Goal: Information Seeking & Learning: Check status

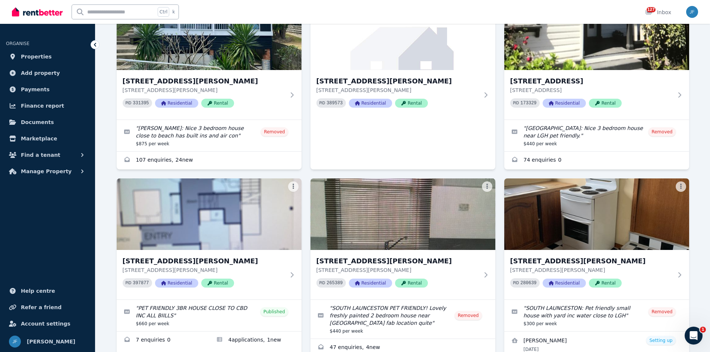
scroll to position [1081, 0]
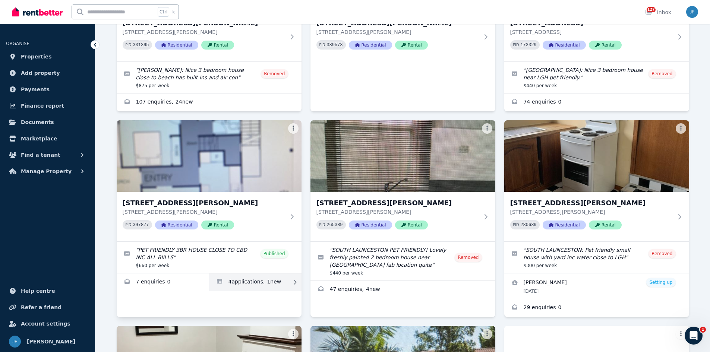
click at [239, 274] on link "Applications for 37 Clifton Dr, Port Macquarie" at bounding box center [255, 283] width 92 height 18
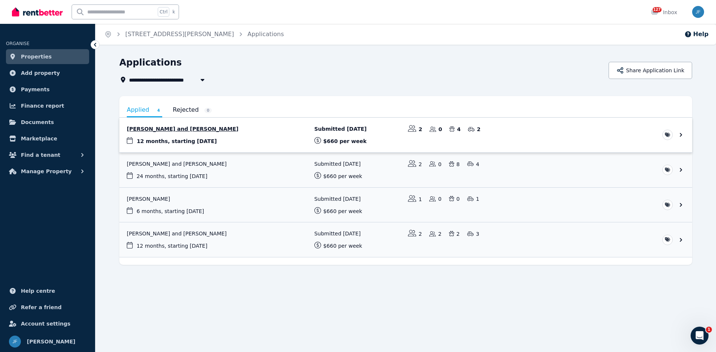
click at [170, 129] on link "View application: Chloe Favelle and Nicholas Swanson" at bounding box center [405, 135] width 573 height 35
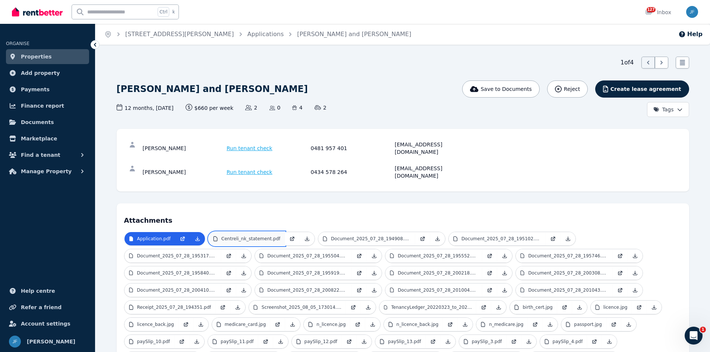
click at [222, 236] on p "Centreli_nk_statement.pdf" at bounding box center [250, 239] width 59 height 6
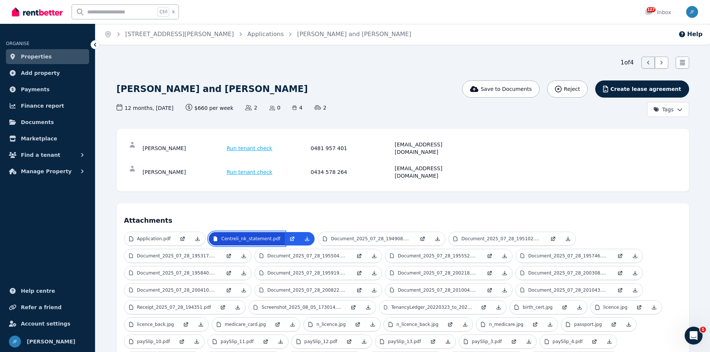
click at [222, 236] on p "Centreli_nk_statement.pdf" at bounding box center [250, 239] width 59 height 6
click at [224, 236] on p "Centreli_nk_statement.pdf" at bounding box center [250, 239] width 59 height 6
click at [236, 236] on p "Centreli_nk_statement.pdf" at bounding box center [250, 239] width 59 height 6
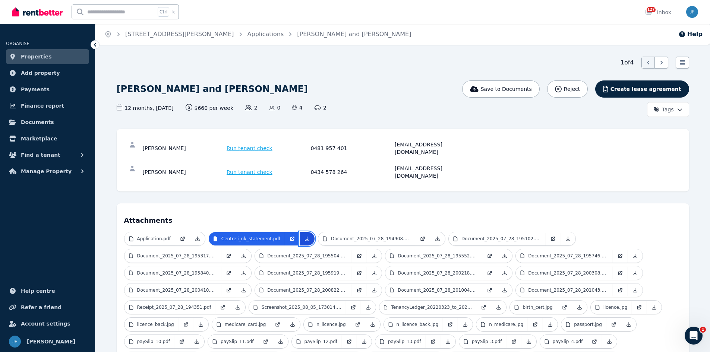
click at [300, 232] on link at bounding box center [307, 238] width 15 height 13
click at [328, 232] on link "Document_2025_07_28_194908.pdf" at bounding box center [366, 238] width 97 height 13
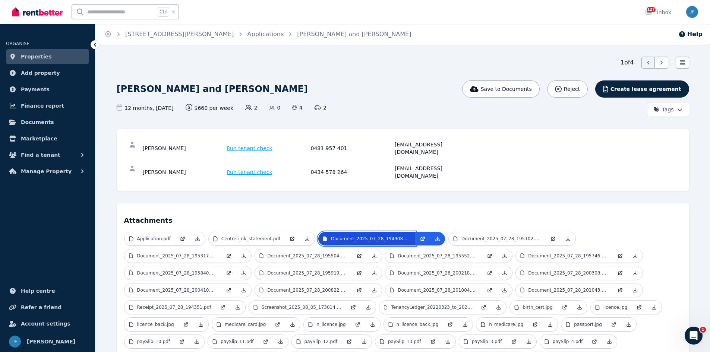
click at [328, 232] on link "Document_2025_07_28_194908.pdf" at bounding box center [366, 238] width 97 height 13
click at [221, 339] on p "paySlip_11.pdf" at bounding box center [237, 342] width 33 height 6
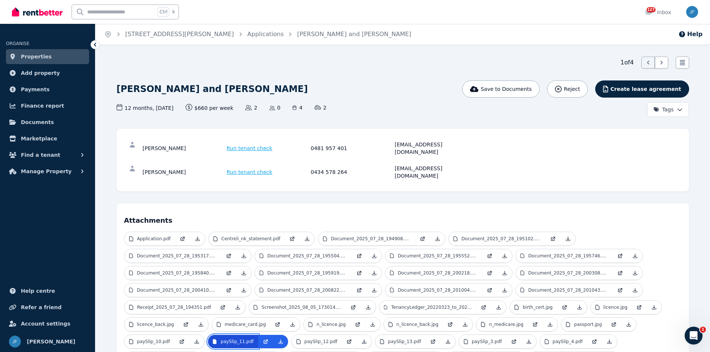
click at [221, 339] on p "paySlip_11.pdf" at bounding box center [237, 342] width 33 height 6
click at [398, 253] on p "Document_2025_07_28_195552.pdf" at bounding box center [438, 256] width 80 height 6
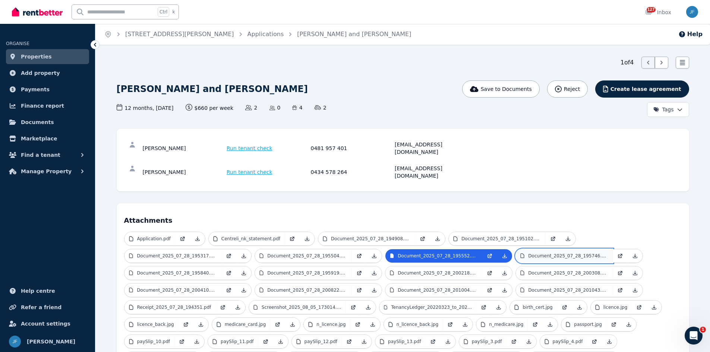
click at [528, 253] on p "Document_2025_07_28_195746.pdf" at bounding box center [568, 256] width 80 height 6
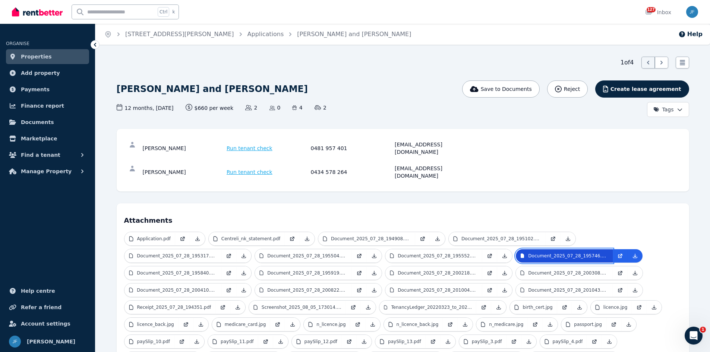
click at [528, 253] on p "Document_2025_07_28_195746.pdf" at bounding box center [568, 256] width 80 height 6
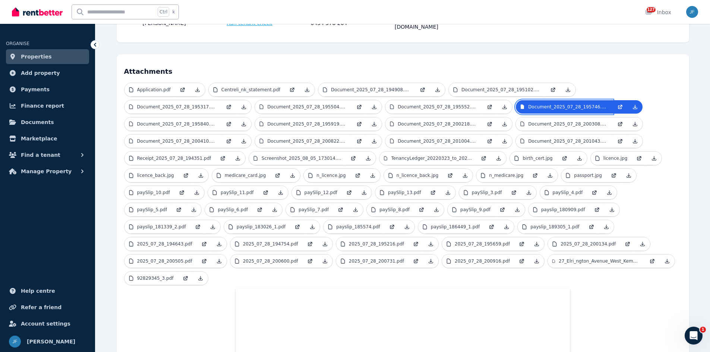
scroll to position [37, 0]
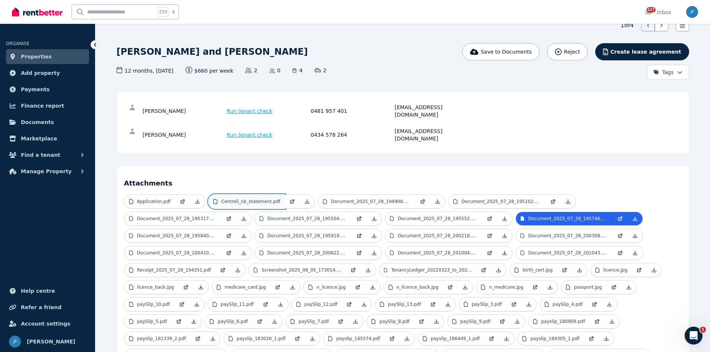
click at [247, 199] on p "Centreli_nk_statement.pdf" at bounding box center [250, 202] width 59 height 6
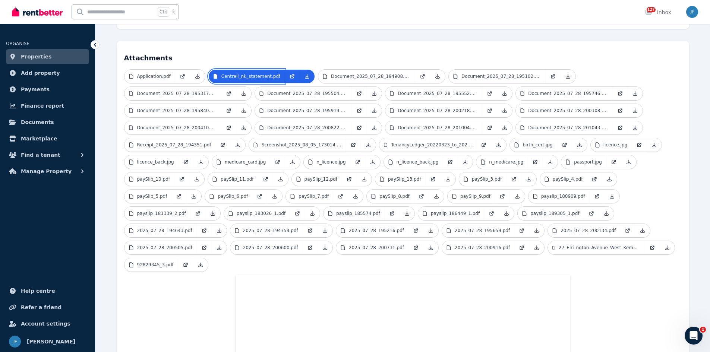
scroll to position [0, 0]
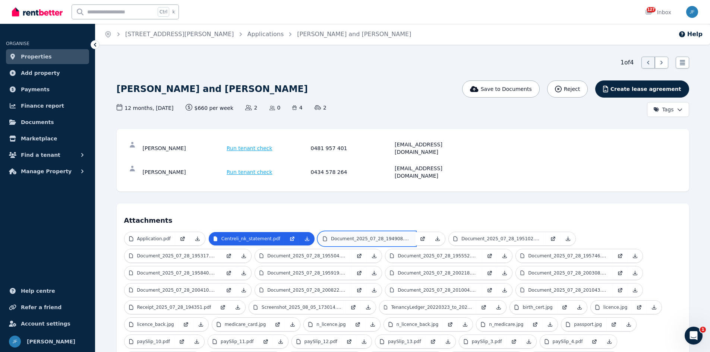
click at [349, 236] on p "Document_2025_07_28_194908.pdf" at bounding box center [371, 239] width 80 height 6
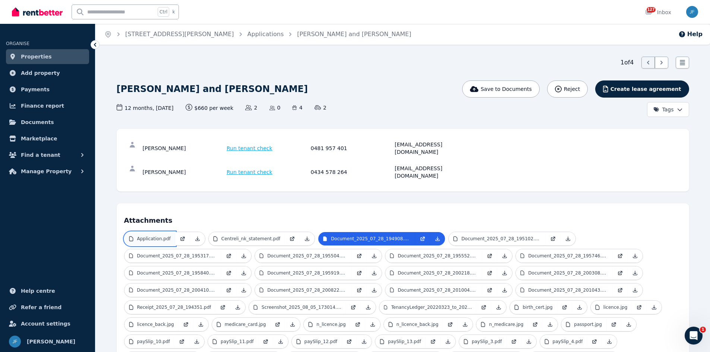
click at [167, 236] on p "Application.pdf" at bounding box center [154, 239] width 34 height 6
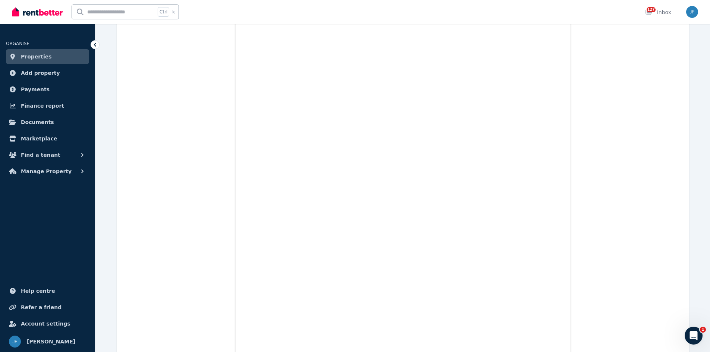
scroll to position [18283, 0]
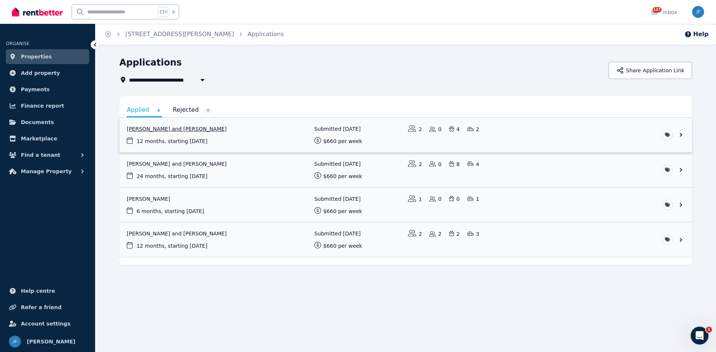
click at [173, 129] on link "View application: Chloe Favelle and Nicholas Swanson" at bounding box center [405, 135] width 573 height 35
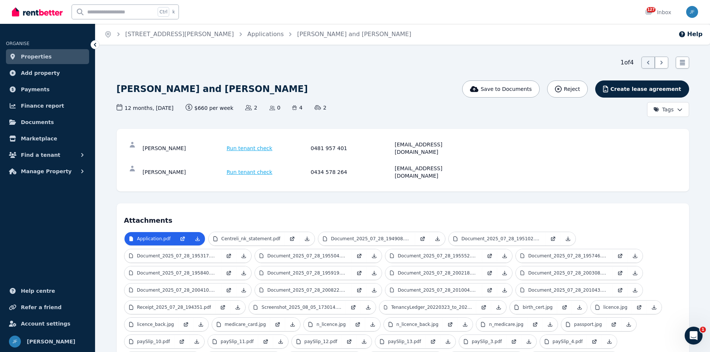
click at [592, 129] on div "[PERSON_NAME] Run tenant check 0481 957 401 [EMAIL_ADDRESS][DOMAIN_NAME] [PERSO…" at bounding box center [403, 160] width 573 height 63
click at [33, 58] on span "Properties" at bounding box center [36, 56] width 31 height 9
